Goal: Information Seeking & Learning: Learn about a topic

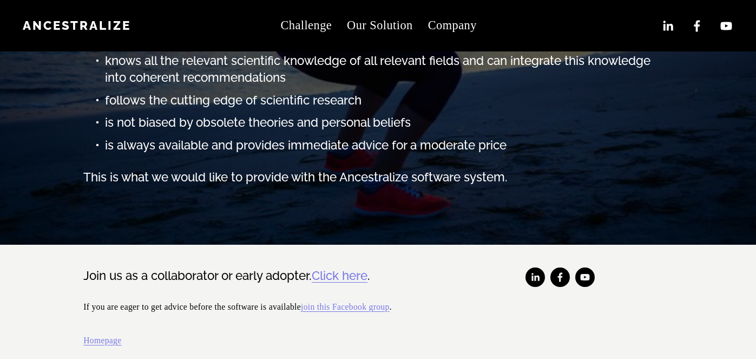
scroll to position [548, 0]
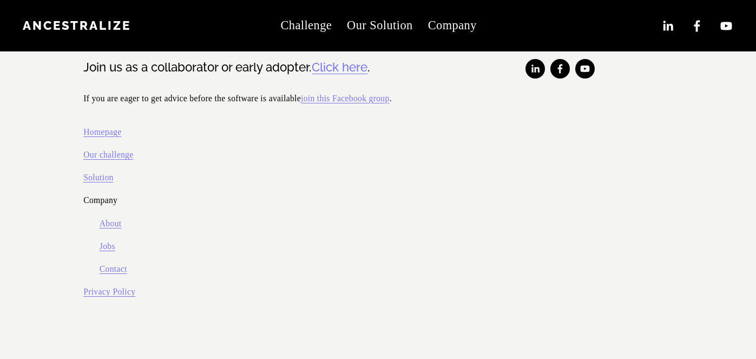
click at [106, 248] on link "Jobs" at bounding box center [108, 246] width 16 height 15
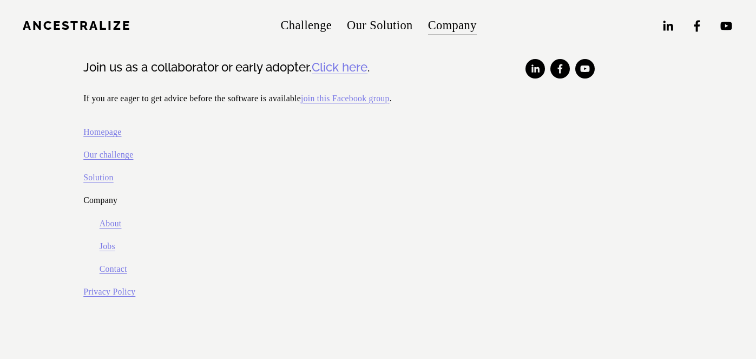
scroll to position [302, 0]
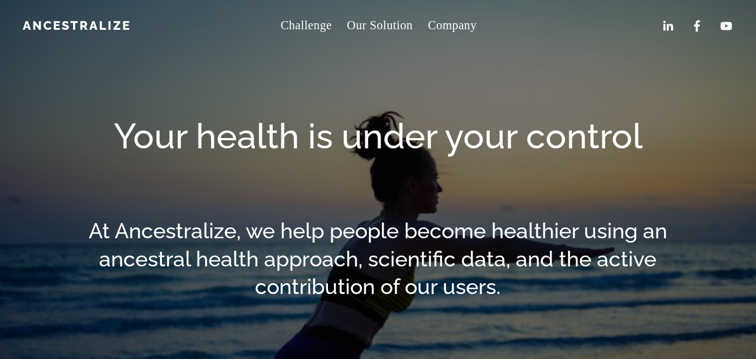
click at [377, 34] on link "Our Solution" at bounding box center [380, 26] width 66 height 24
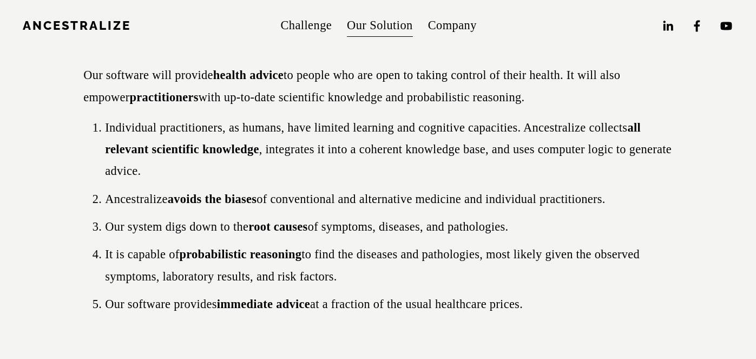
scroll to position [284, 0]
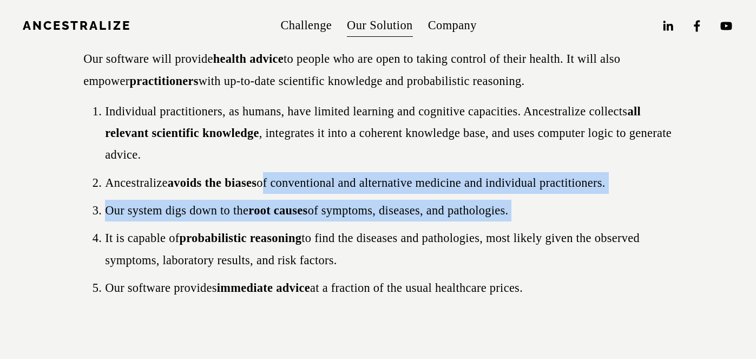
drag, startPoint x: 264, startPoint y: 182, endPoint x: 352, endPoint y: 227, distance: 99.2
click at [352, 227] on ol "Individual practitioners, as humans, have limited learning and cognitive capaci…" at bounding box center [377, 200] width 589 height 199
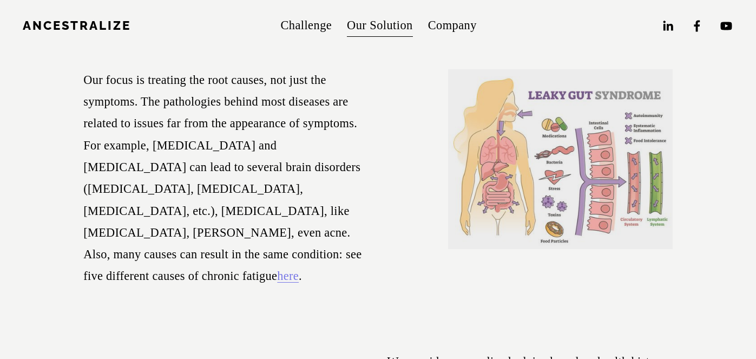
scroll to position [848, 0]
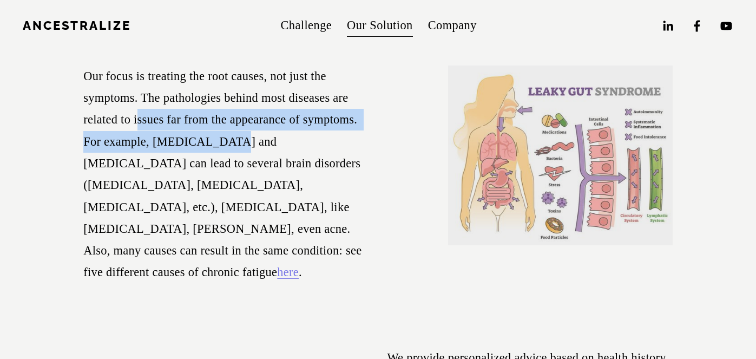
drag, startPoint x: 135, startPoint y: 117, endPoint x: 214, endPoint y: 147, distance: 83.7
click at [214, 147] on p "Our focus is treating the root causes, not just the symptoms. The pathologies b…" at bounding box center [225, 174] width 285 height 218
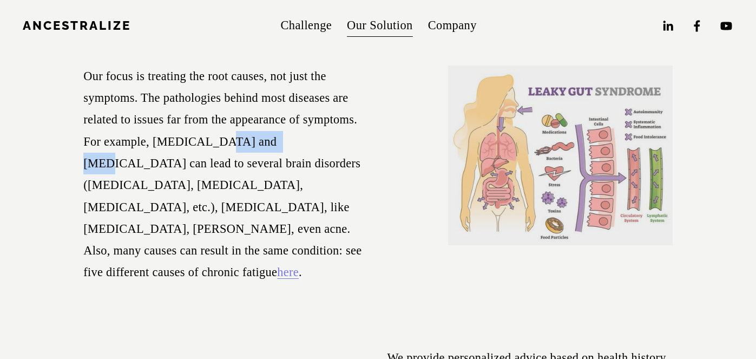
click at [214, 147] on p "Our focus is treating the root causes, not just the symptoms. The pathologies b…" at bounding box center [225, 174] width 285 height 218
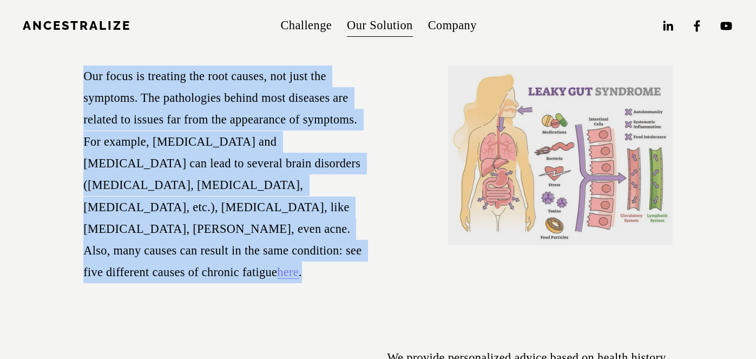
click at [214, 147] on p "Our focus is treating the root causes, not just the symptoms. The pathologies b…" at bounding box center [225, 174] width 285 height 218
click at [217, 175] on p "Our focus is treating the root causes, not just the symptoms. The pathologies b…" at bounding box center [225, 174] width 285 height 218
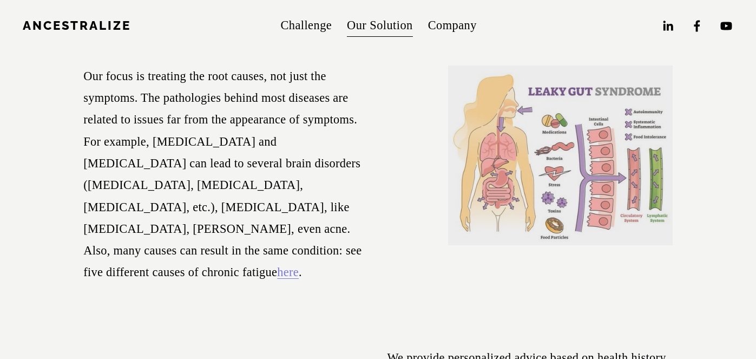
click at [220, 194] on p "Our focus is treating the root causes, not just the symptoms. The pathologies b…" at bounding box center [225, 174] width 285 height 218
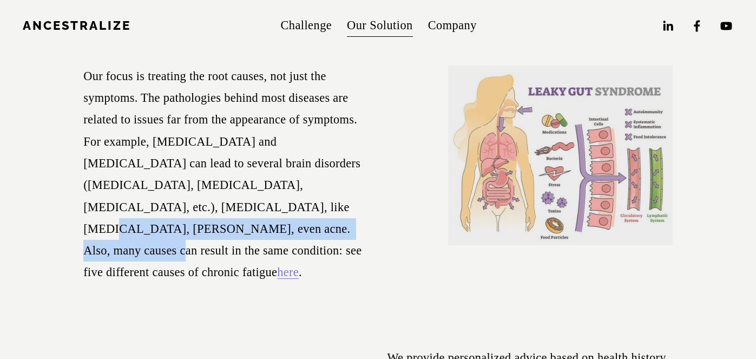
drag, startPoint x: 197, startPoint y: 205, endPoint x: 235, endPoint y: 229, distance: 45.5
click at [235, 229] on p "Our focus is treating the root causes, not just the symptoms. The pathologies b…" at bounding box center [225, 174] width 285 height 218
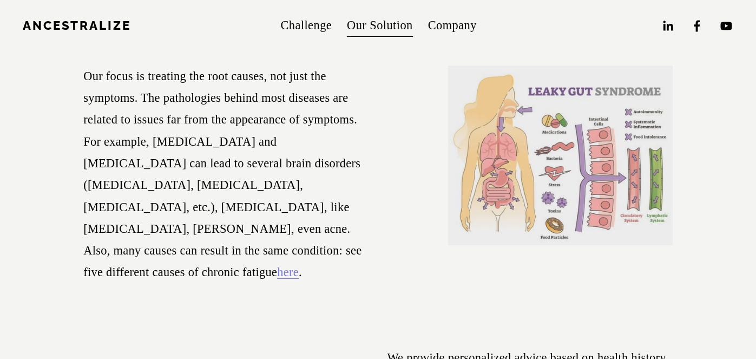
click at [250, 253] on p "Our focus is treating the root causes, not just the symptoms. The pathologies b…" at bounding box center [225, 174] width 285 height 218
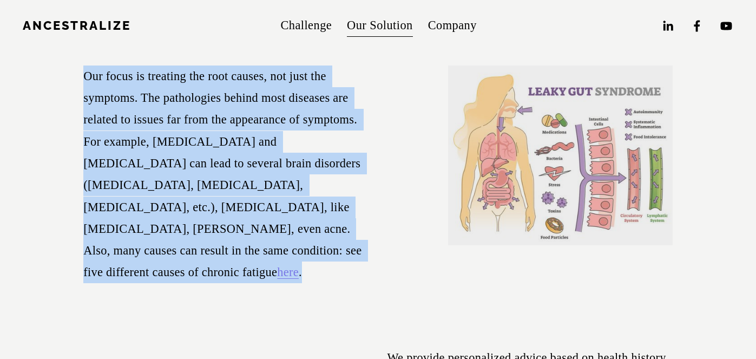
click at [250, 253] on p "Our focus is treating the root causes, not just the symptoms. The pathologies b…" at bounding box center [225, 174] width 285 height 218
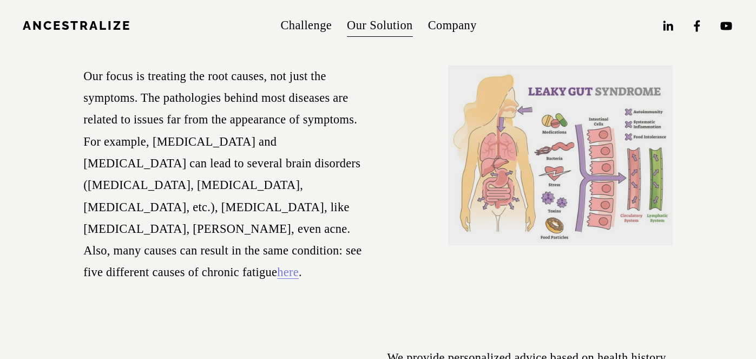
click at [255, 271] on p "Our focus is treating the root causes, not just the symptoms. The pathologies b…" at bounding box center [225, 174] width 285 height 218
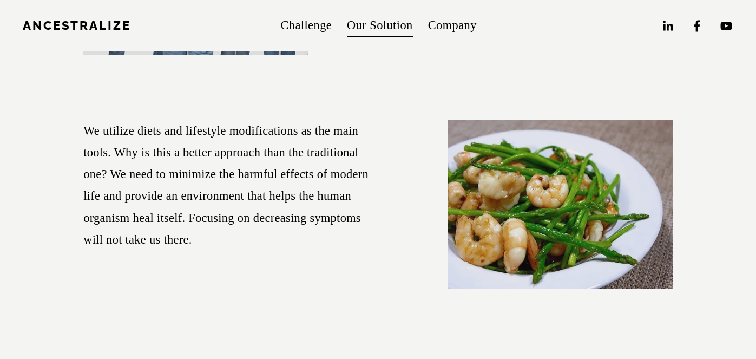
scroll to position [1297, 0]
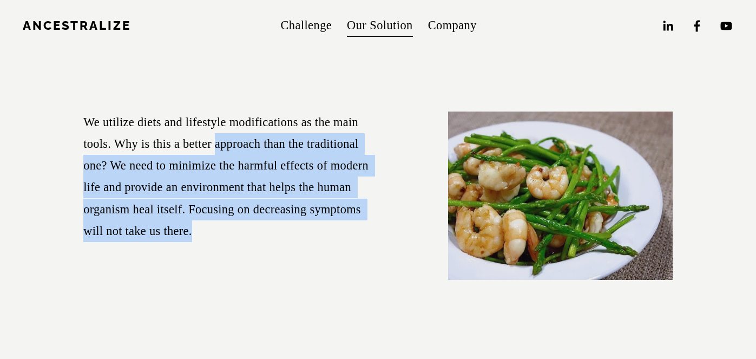
drag, startPoint x: 214, startPoint y: 148, endPoint x: 252, endPoint y: 230, distance: 90.5
click at [252, 230] on p "We utilize diets and lifestyle modifications as the main tools. Why is this a b…" at bounding box center [225, 176] width 285 height 131
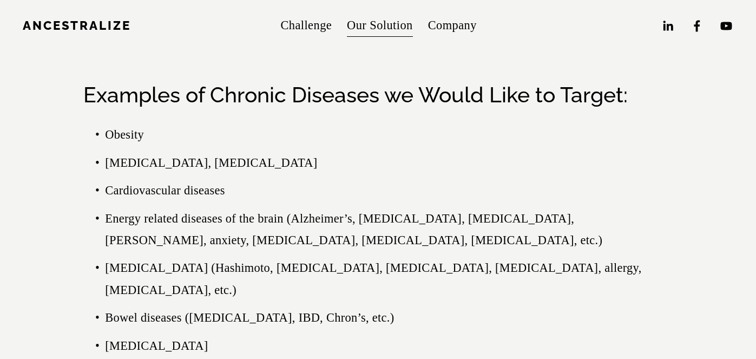
scroll to position [2398, 0]
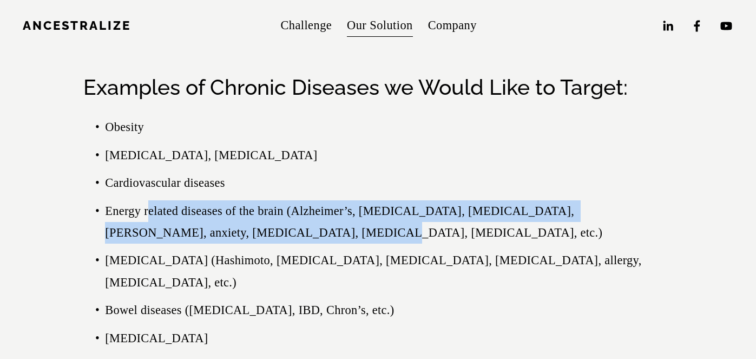
drag, startPoint x: 147, startPoint y: 214, endPoint x: 200, endPoint y: 241, distance: 59.8
click at [200, 241] on p "Energy related diseases of the brain (Alzheimer’s, migraines, epilepsy, Parkins…" at bounding box center [389, 222] width 568 height 44
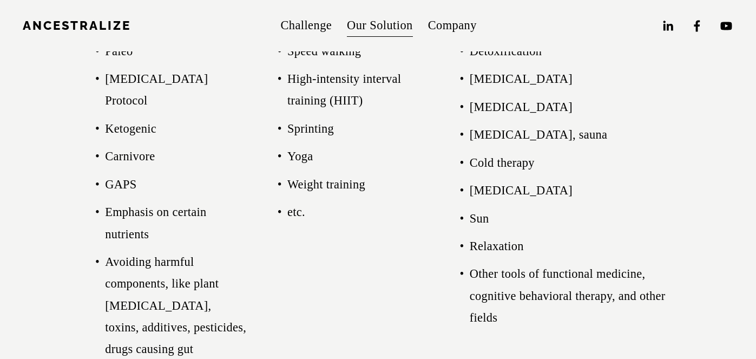
scroll to position [2971, 0]
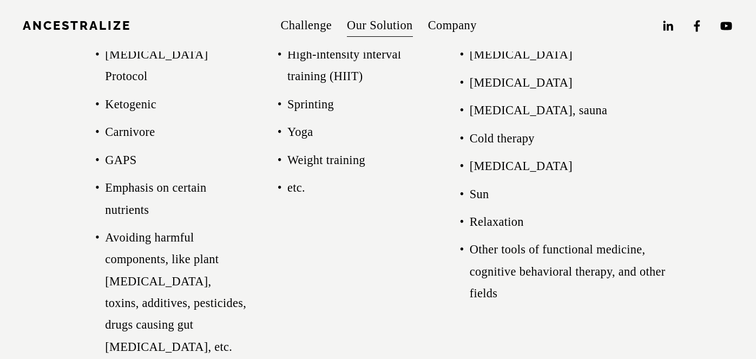
click at [120, 121] on p "Carnivore" at bounding box center [176, 132] width 142 height 22
click at [122, 149] on p "GAPS" at bounding box center [176, 160] width 142 height 22
click at [139, 180] on p "Emphasis on certain nutrients" at bounding box center [176, 199] width 142 height 44
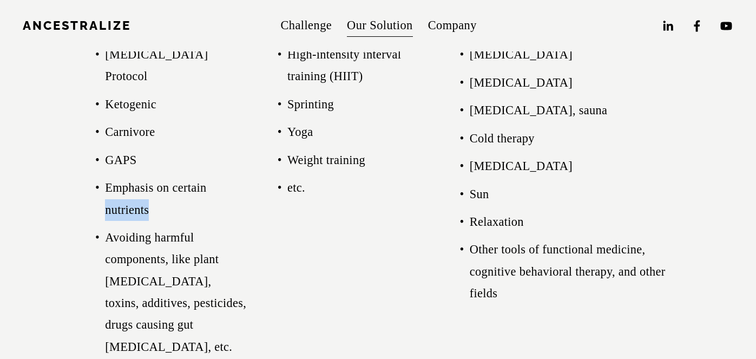
click at [139, 180] on p "Emphasis on certain nutrients" at bounding box center [176, 199] width 142 height 44
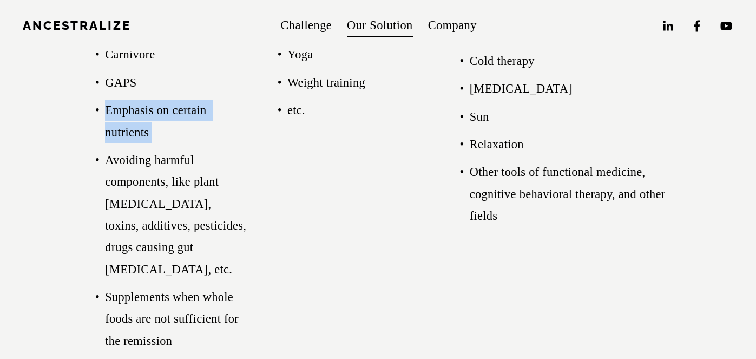
scroll to position [3054, 0]
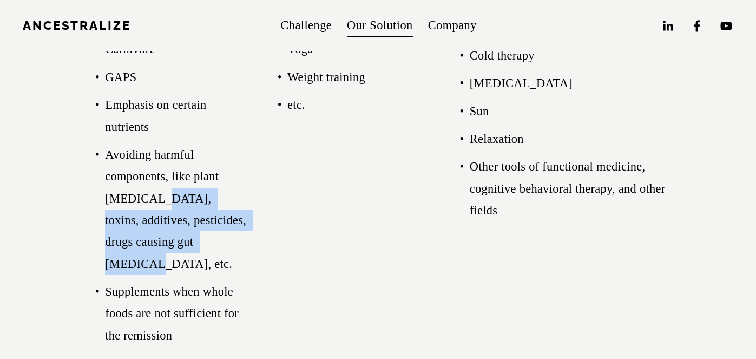
drag, startPoint x: 143, startPoint y: 177, endPoint x: 208, endPoint y: 229, distance: 83.2
click at [208, 229] on p "Avoiding harmful components, like plant lectins, toxins, additives, pesticides,…" at bounding box center [176, 209] width 142 height 131
click at [201, 229] on p "Avoiding harmful components, like plant lectins, toxins, additives, pesticides,…" at bounding box center [176, 209] width 142 height 131
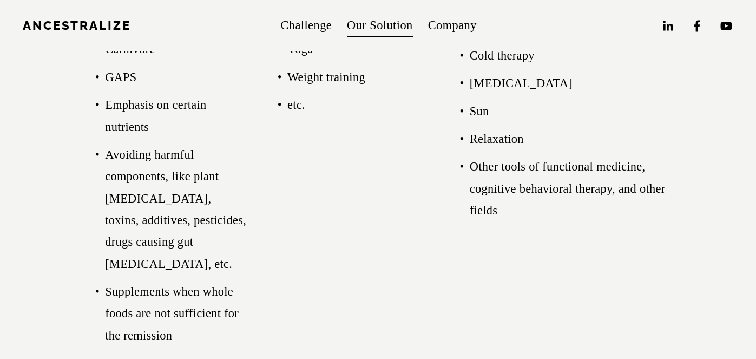
click at [191, 281] on p "Supplements when whole foods are not sufficient for the remission" at bounding box center [176, 313] width 142 height 65
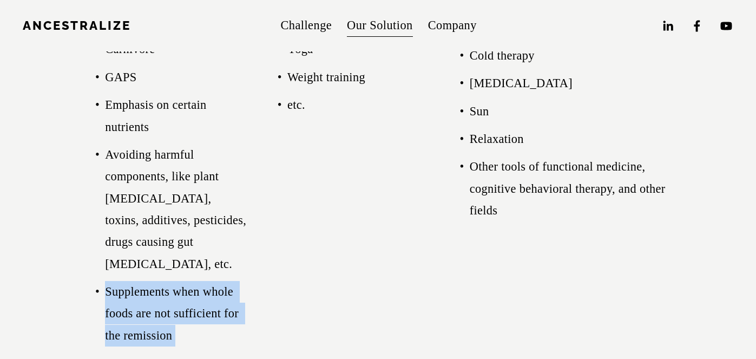
click at [191, 281] on p "Supplements when whole foods are not sufficient for the remission" at bounding box center [176, 313] width 142 height 65
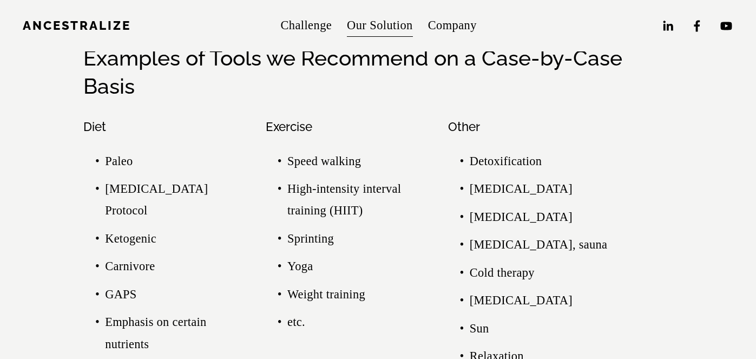
scroll to position [2837, 0]
click at [309, 189] on p "High-intensity interval training (HIIT)" at bounding box center [358, 199] width 142 height 44
click at [309, 239] on p "Sprinting" at bounding box center [358, 238] width 142 height 22
click at [304, 269] on p "Yoga" at bounding box center [358, 266] width 142 height 22
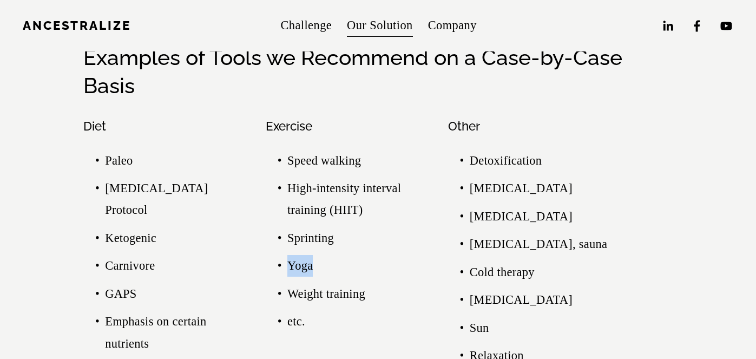
click at [304, 269] on p "Yoga" at bounding box center [358, 266] width 142 height 22
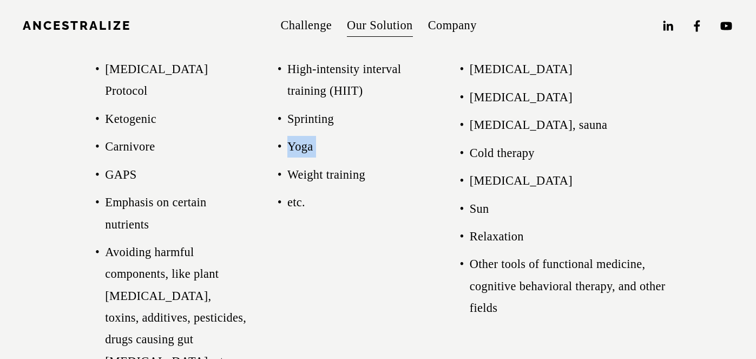
scroll to position [2961, 0]
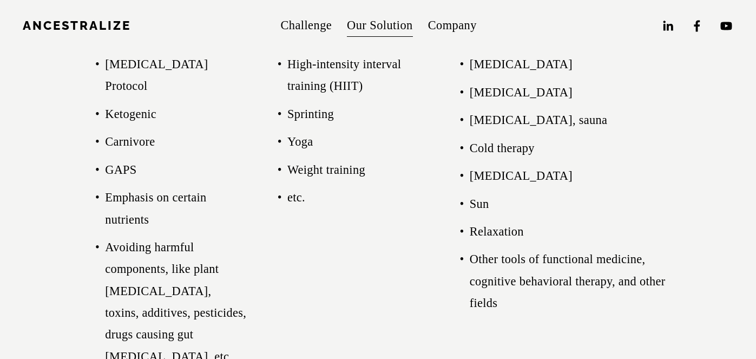
click at [361, 172] on p "Weight training" at bounding box center [358, 170] width 142 height 22
click at [304, 200] on p "etc." at bounding box center [358, 198] width 142 height 22
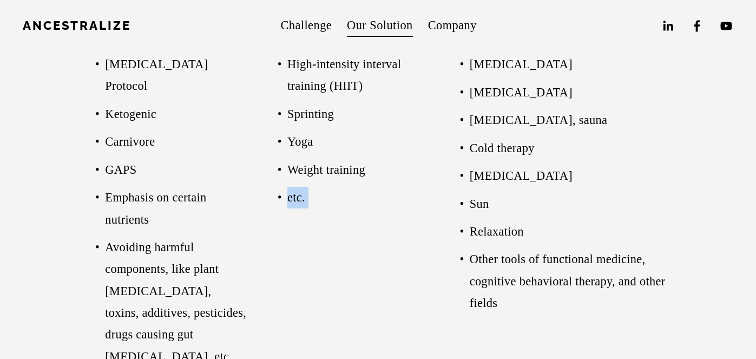
click at [304, 200] on p "etc." at bounding box center [358, 198] width 142 height 22
click at [302, 65] on p "High-intensity interval training (HIIT)" at bounding box center [358, 76] width 142 height 44
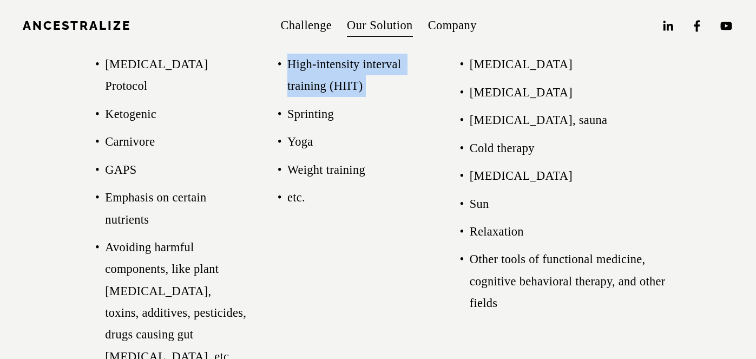
click at [302, 65] on p "High-intensity interval training (HIIT)" at bounding box center [358, 76] width 142 height 44
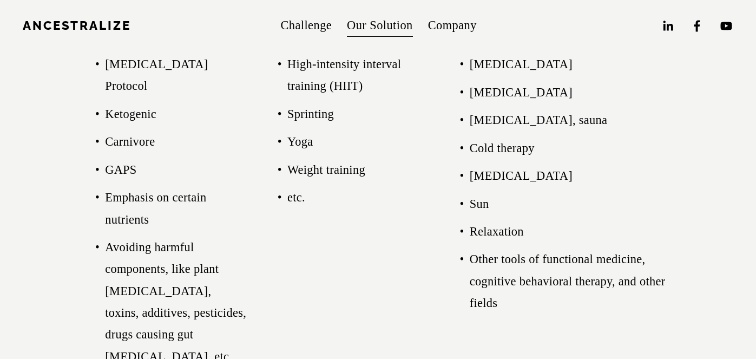
click at [300, 109] on p "Sprinting" at bounding box center [358, 114] width 142 height 22
click at [292, 146] on p "Yoga" at bounding box center [358, 142] width 142 height 22
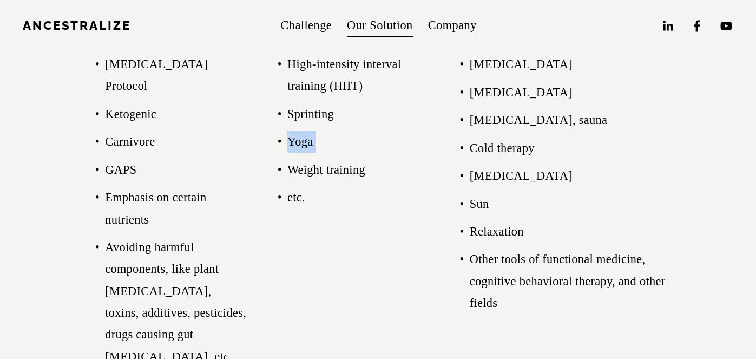
click at [292, 146] on p "Yoga" at bounding box center [358, 142] width 142 height 22
click at [289, 172] on p "Weight training" at bounding box center [358, 170] width 142 height 22
click at [483, 67] on p "Sleep hygiene" at bounding box center [571, 65] width 203 height 22
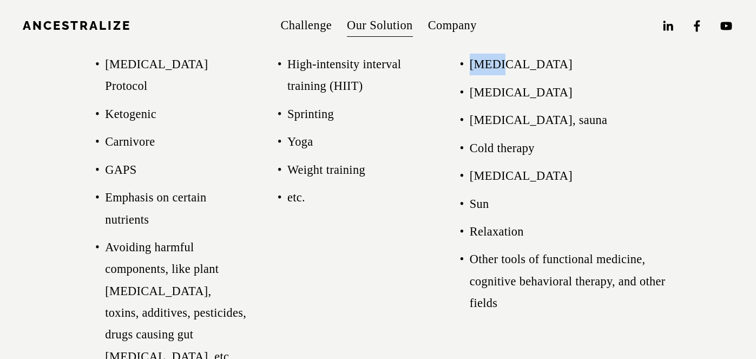
click at [483, 67] on p "Sleep hygiene" at bounding box center [571, 65] width 203 height 22
click at [486, 224] on p "Relaxation" at bounding box center [571, 232] width 203 height 22
click at [493, 275] on p "Other tools of functional medicine, cognitive behavioral therapy, and other fie…" at bounding box center [571, 280] width 203 height 65
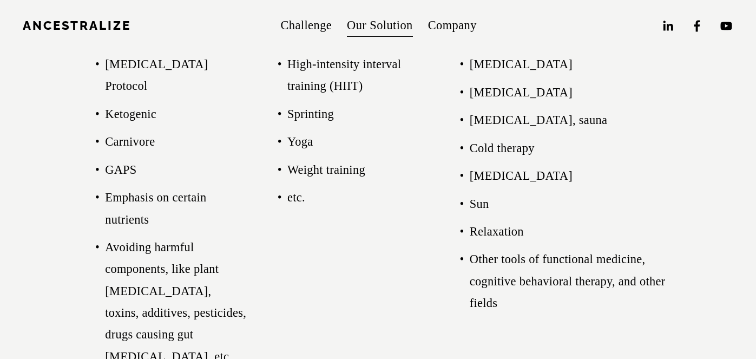
click at [492, 266] on p "Other tools of functional medicine, cognitive behavioral therapy, and other fie…" at bounding box center [571, 280] width 203 height 65
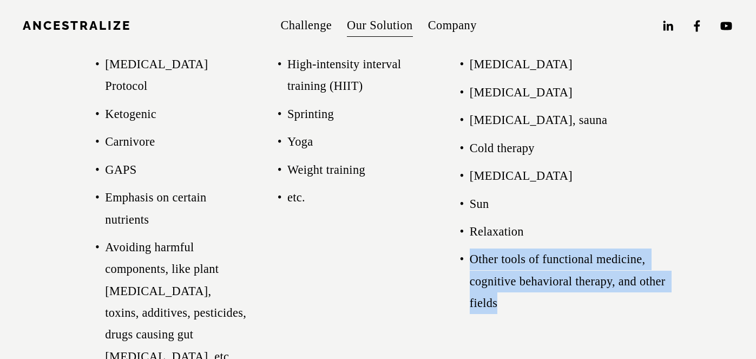
click at [492, 266] on p "Other tools of functional medicine, cognitive behavioral therapy, and other fie…" at bounding box center [571, 280] width 203 height 65
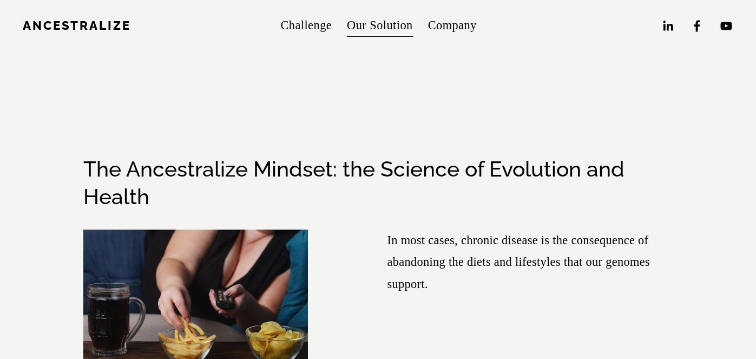
scroll to position [1511, 0]
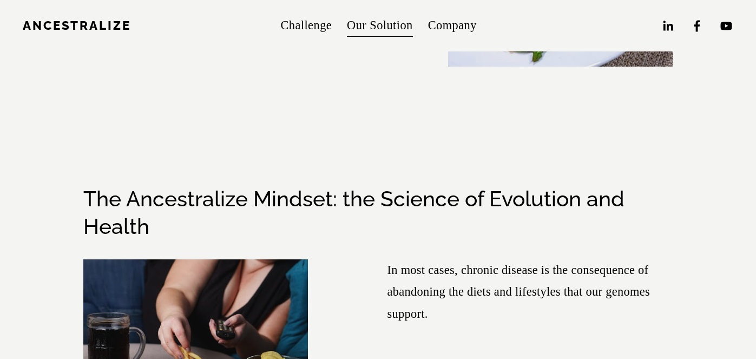
click at [430, 32] on span "Company" at bounding box center [452, 26] width 49 height 22
click at [0, 0] on span "Contact" at bounding box center [0, 0] width 0 height 0
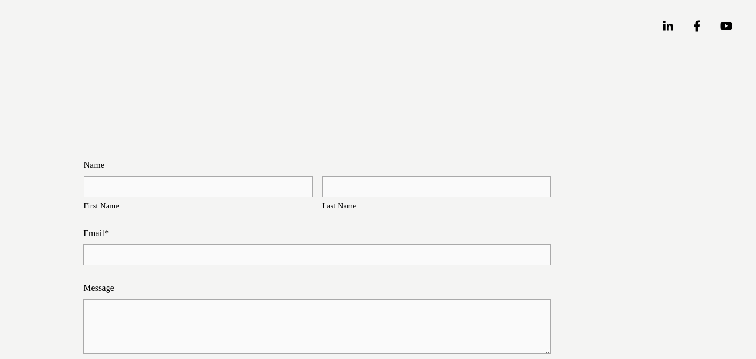
click at [436, 87] on h2 "Join us as a collaborator or early adopter." at bounding box center [377, 96] width 589 height 28
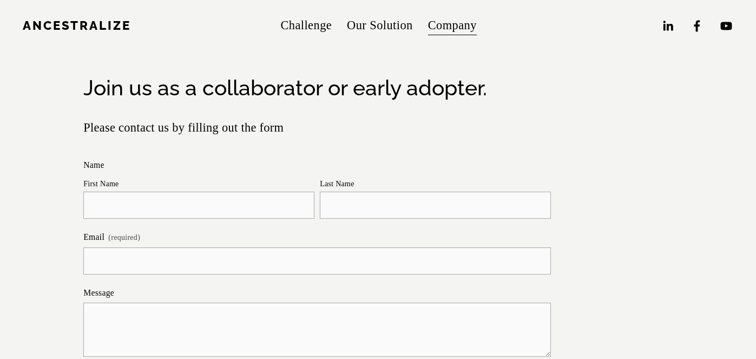
click at [0, 0] on span "About" at bounding box center [0, 0] width 0 height 0
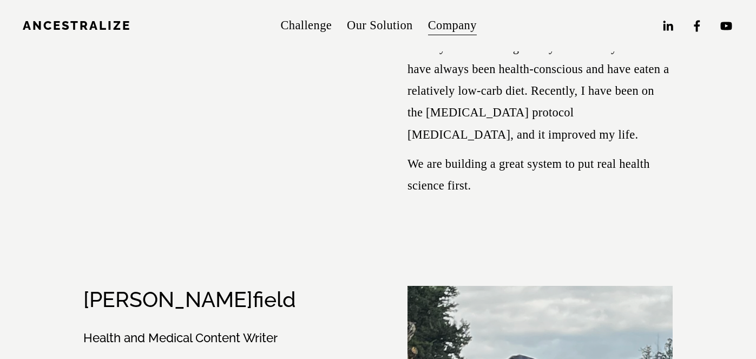
scroll to position [1704, 0]
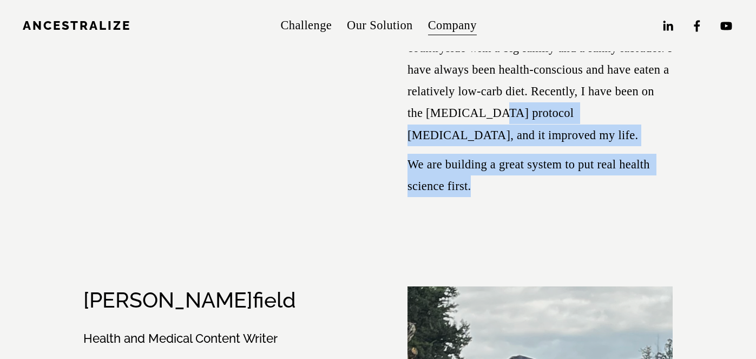
drag, startPoint x: 490, startPoint y: 114, endPoint x: 497, endPoint y: 203, distance: 89.0
click at [490, 196] on p "We are building a great system to put real health science first." at bounding box center [539, 176] width 265 height 44
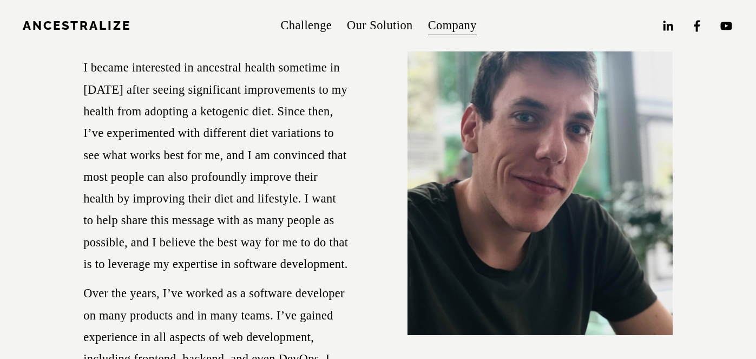
scroll to position [747, 0]
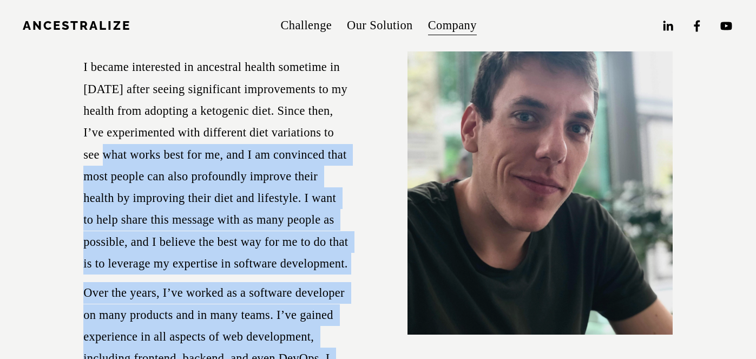
drag, startPoint x: 81, startPoint y: 130, endPoint x: 120, endPoint y: 151, distance: 44.3
click at [120, 151] on div "Gabor Csizmadia Software Development Team Leader I became interested in ancestr…" at bounding box center [378, 219] width 608 height 494
click at [78, 134] on div "Gabor Csizmadia Software Development Team Leader I became interested in ancestr…" at bounding box center [378, 219] width 608 height 494
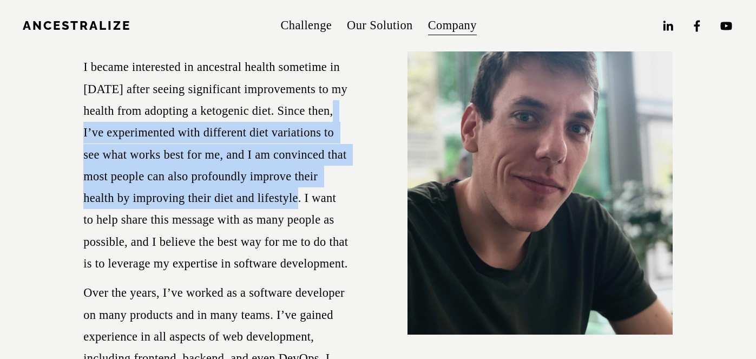
drag, startPoint x: 87, startPoint y: 126, endPoint x: 303, endPoint y: 198, distance: 228.2
click at [303, 198] on p "I became interested in ancestral health sometime in 2020 after seeing significa…" at bounding box center [215, 165] width 265 height 218
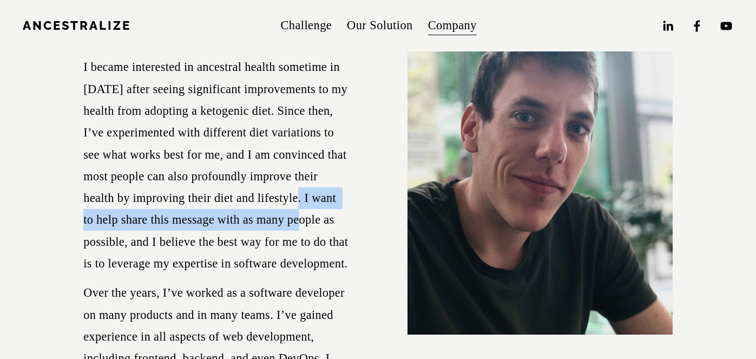
drag, startPoint x: 303, startPoint y: 196, endPoint x: 312, endPoint y: 213, distance: 19.1
click at [312, 213] on p "I became interested in ancestral health sometime in 2020 after seeing significa…" at bounding box center [215, 165] width 265 height 218
click at [365, 197] on figure "Gabor Csizmadia Software Development Team Leader I became interested in ancestr…" at bounding box center [377, 219] width 589 height 476
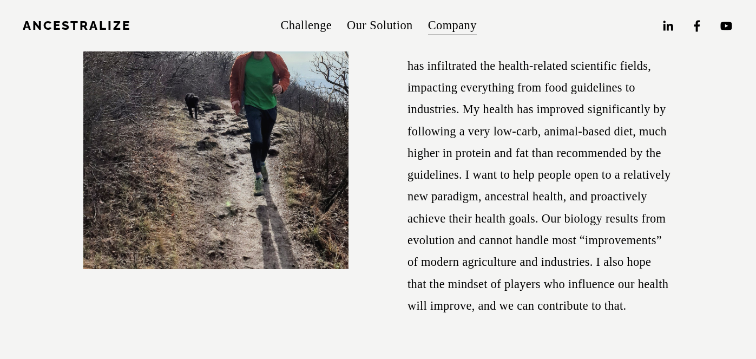
scroll to position [305, 0]
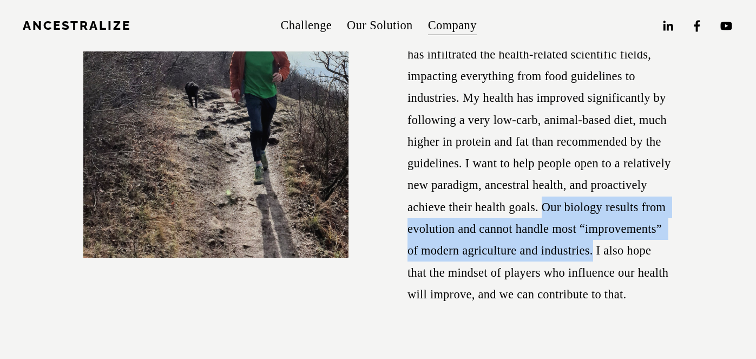
drag, startPoint x: 541, startPoint y: 207, endPoint x: 594, endPoint y: 253, distance: 69.8
click at [594, 253] on p "I have always been interested in how to do science properly. It is startling to…" at bounding box center [539, 152] width 265 height 305
click at [594, 254] on p "I have always been interested in how to do science properly. It is startling to…" at bounding box center [539, 152] width 265 height 305
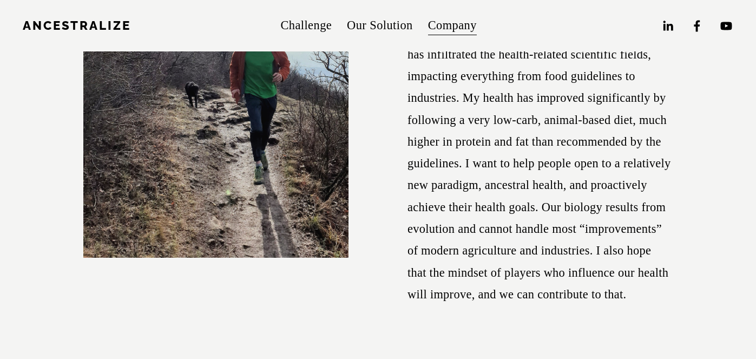
drag, startPoint x: 480, startPoint y: 296, endPoint x: 610, endPoint y: 300, distance: 129.9
click at [610, 300] on p "I have always been interested in how to do science properly. It is startling to…" at bounding box center [539, 152] width 265 height 305
click at [610, 293] on p "I have always been interested in how to do science properly. It is startling to…" at bounding box center [539, 152] width 265 height 305
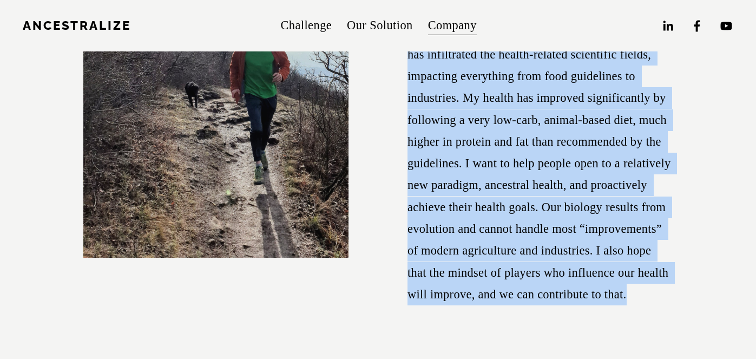
click at [610, 293] on p "I have always been interested in how to do science properly. It is startling to…" at bounding box center [539, 152] width 265 height 305
click at [401, 246] on figure "Ferenc Csizmadia (Csizi) CEO and Product Manager Before starting Ancestralize, …" at bounding box center [377, 60] width 589 height 549
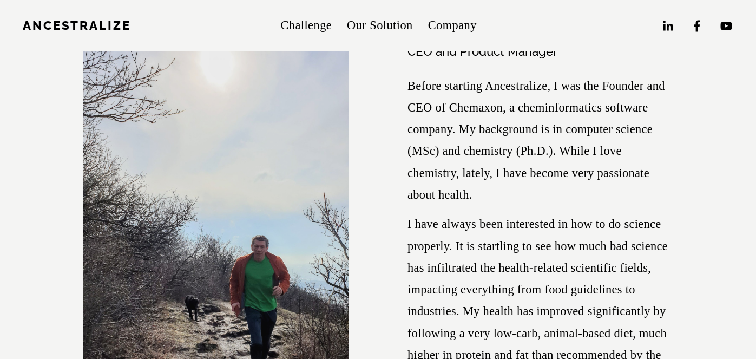
scroll to position [0, 0]
